Goal: Task Accomplishment & Management: Use online tool/utility

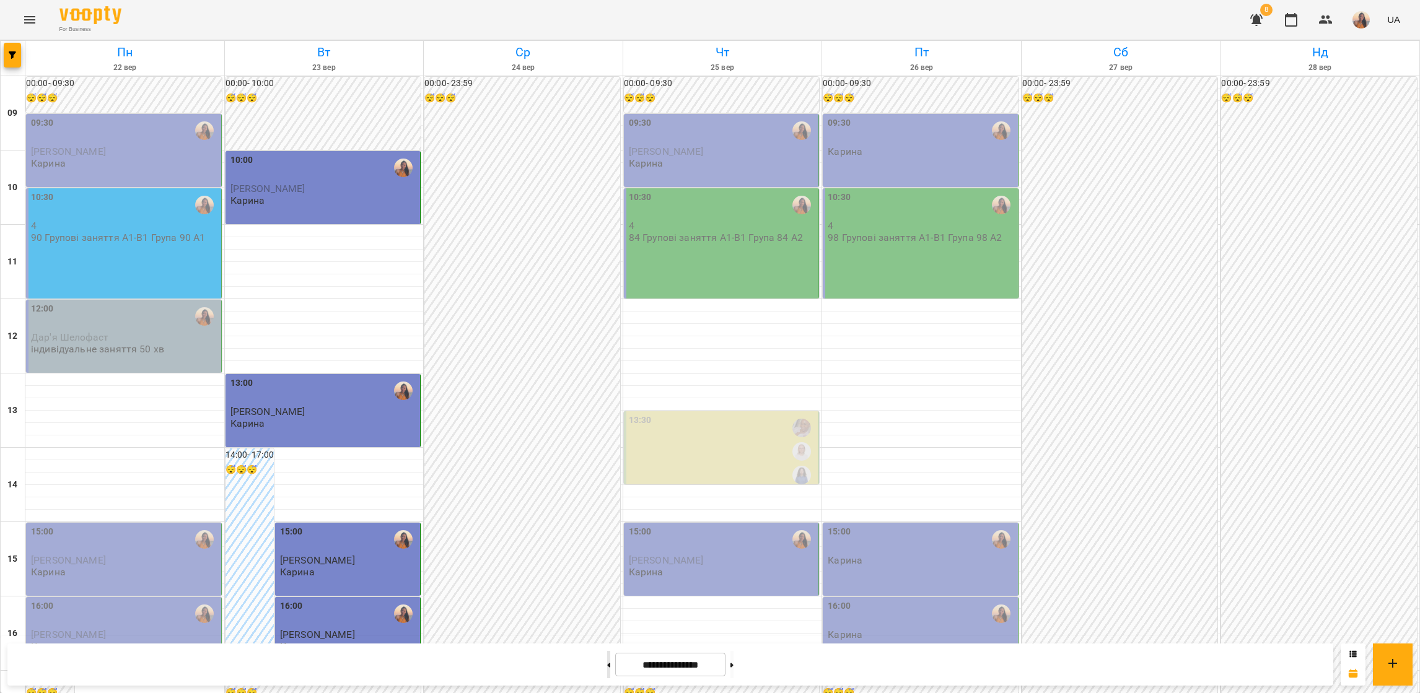
click at [607, 514] on button at bounding box center [608, 664] width 3 height 27
type input "**********"
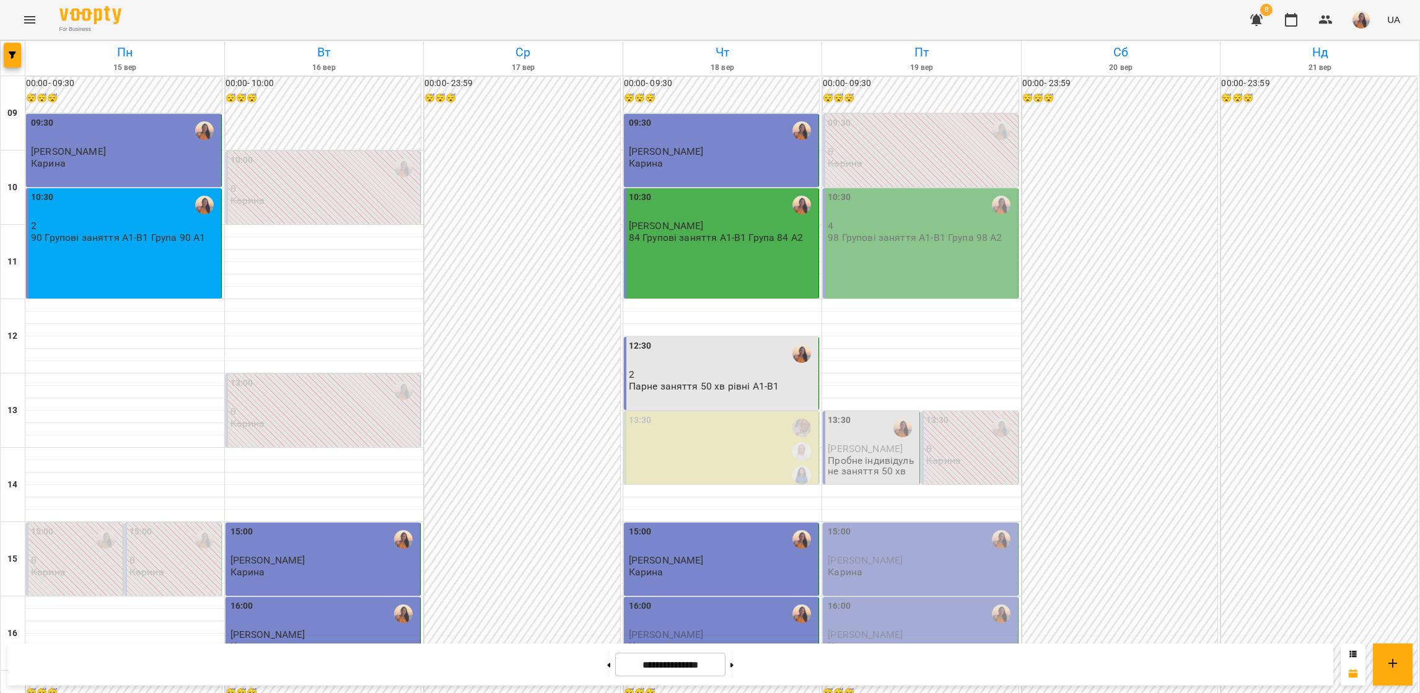
click at [890, 246] on div "10:30 4 98 Групові заняття А1-В1 Група 98 А2" at bounding box center [921, 243] width 196 height 110
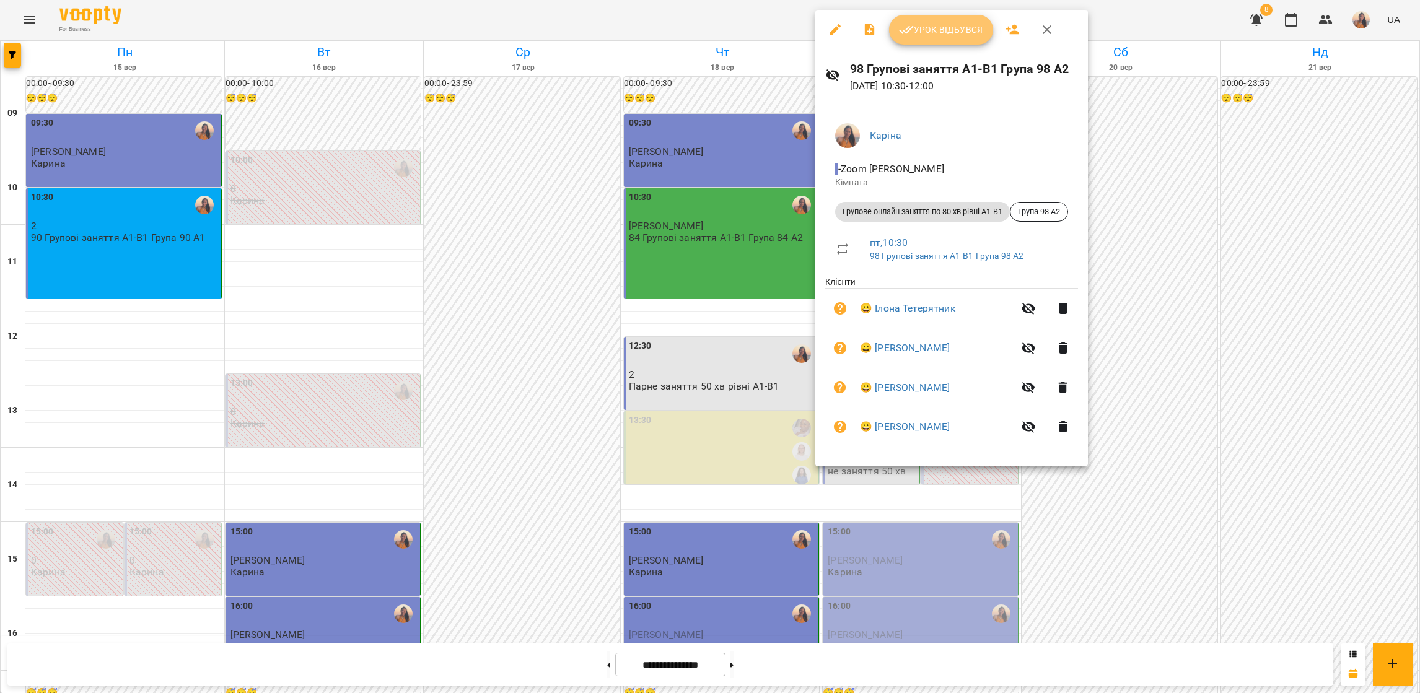
click at [936, 30] on span "Урок відбувся" at bounding box center [941, 29] width 84 height 15
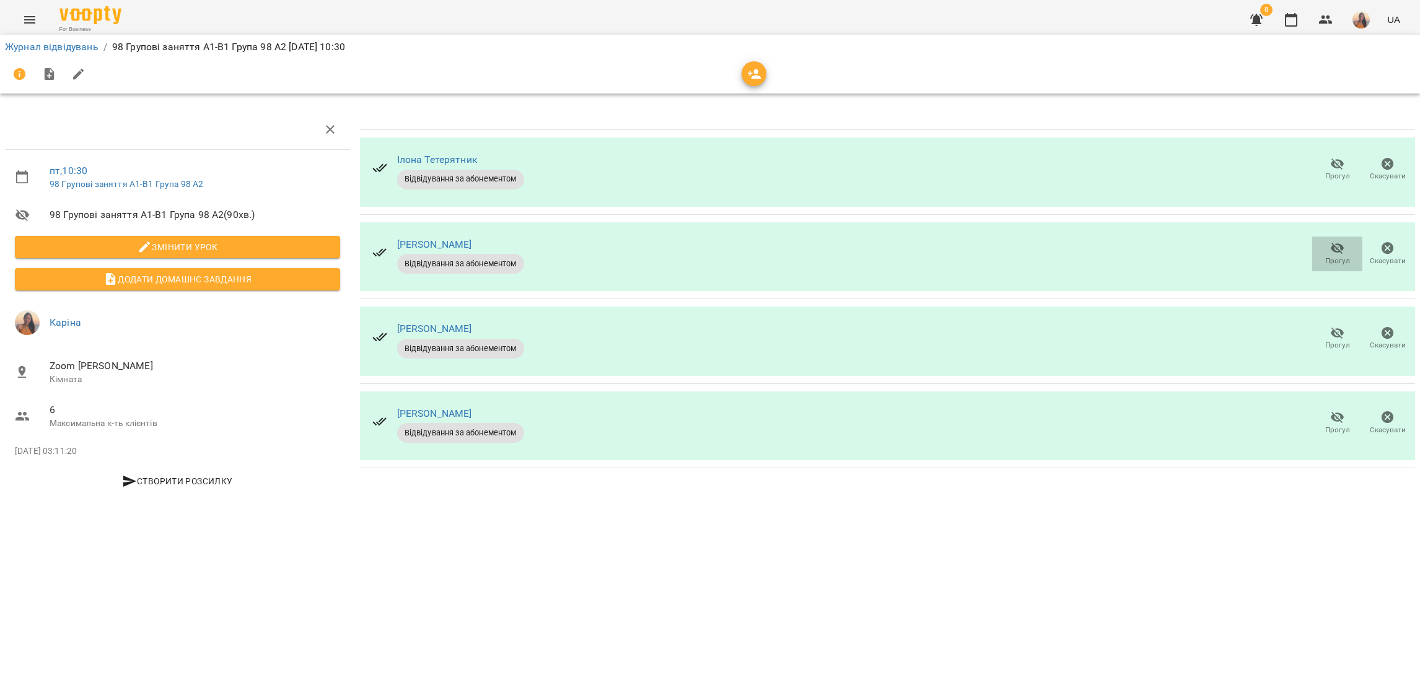
click at [1336, 253] on icon "button" at bounding box center [1337, 248] width 15 height 15
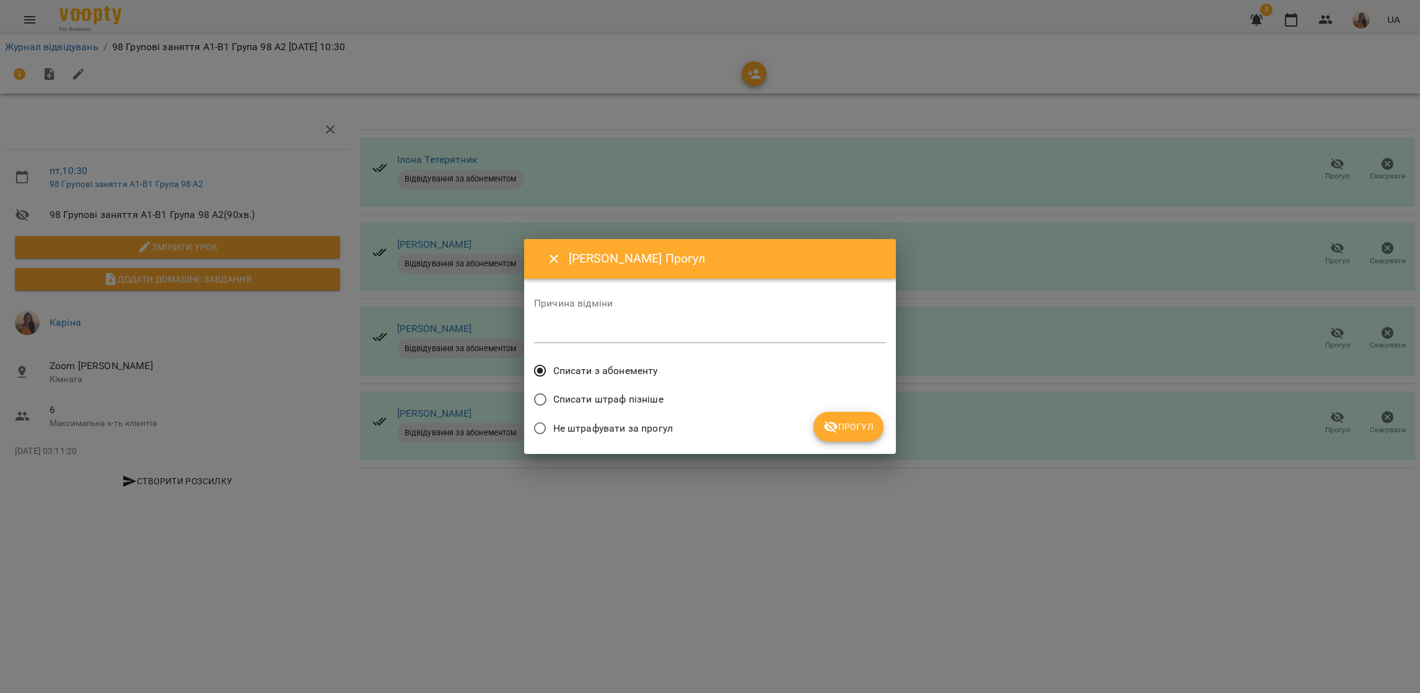
click at [858, 428] on span "Прогул" at bounding box center [848, 426] width 50 height 15
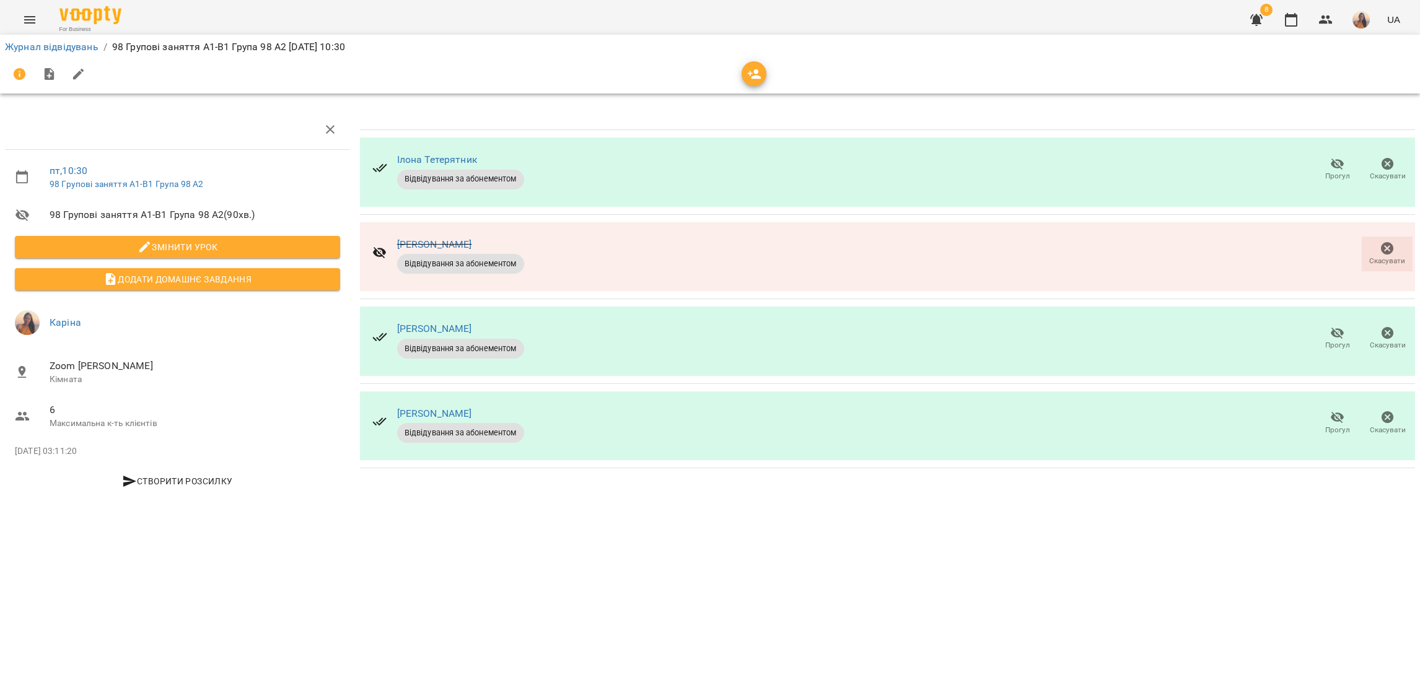
click at [1333, 340] on span "Прогул" at bounding box center [1337, 345] width 25 height 11
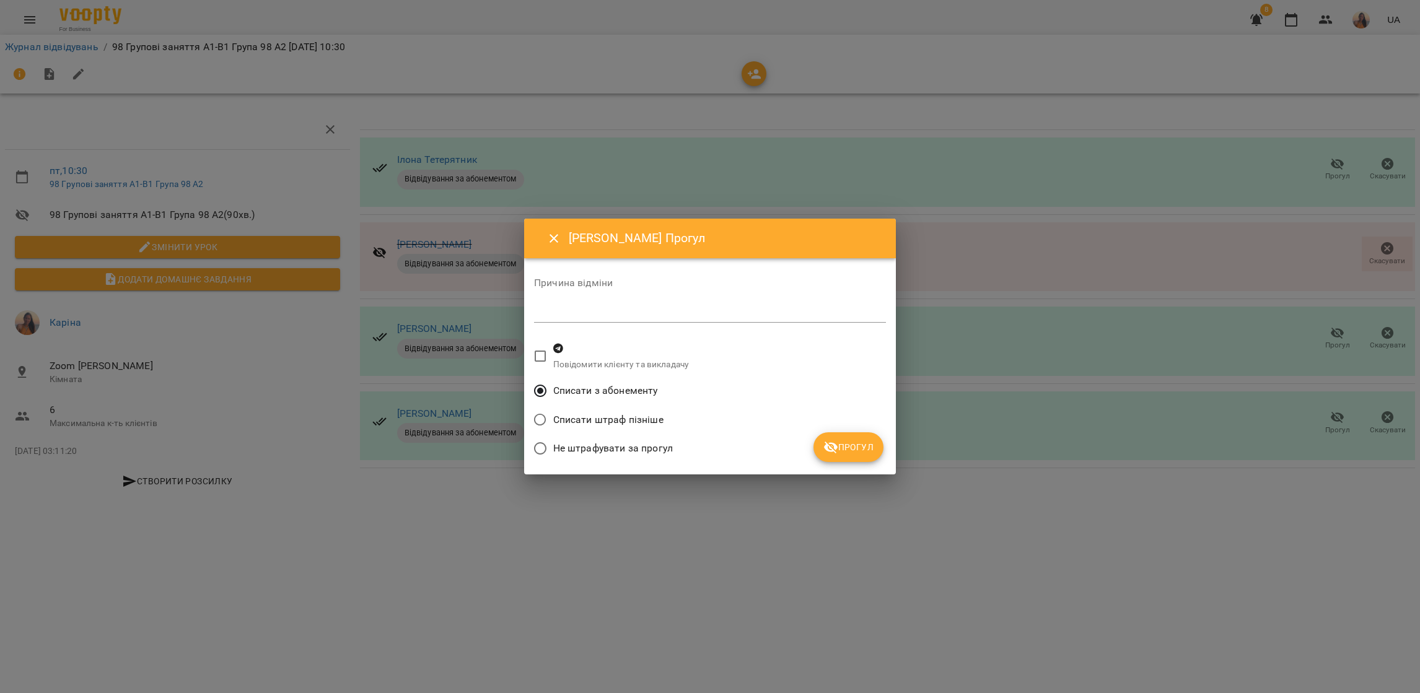
click at [850, 454] on span "Прогул" at bounding box center [848, 447] width 50 height 15
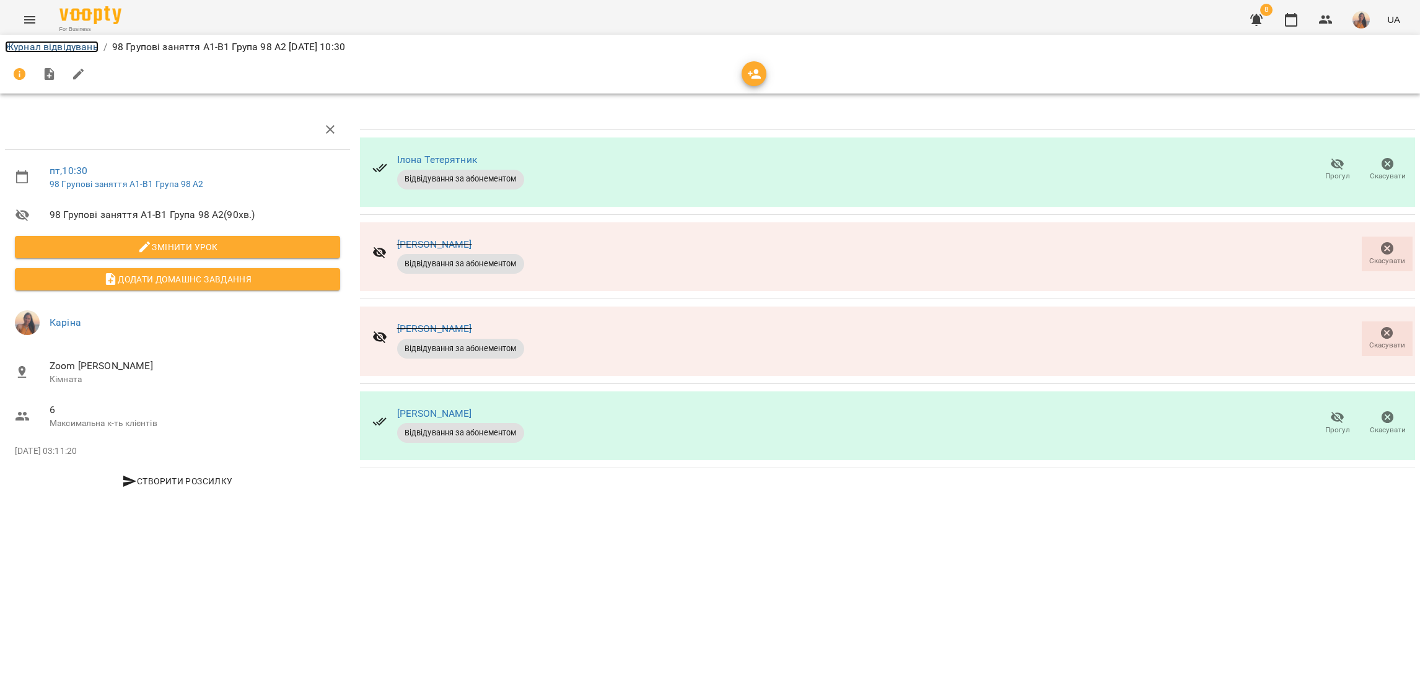
click at [55, 51] on link "Журнал відвідувань" at bounding box center [52, 47] width 94 height 12
